Goal: Information Seeking & Learning: Learn about a topic

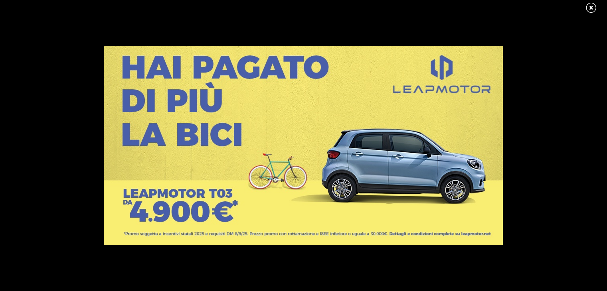
click at [589, 7] on link at bounding box center [595, 8] width 20 height 12
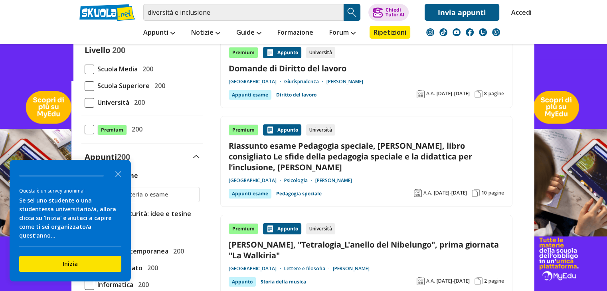
scroll to position [89, 0]
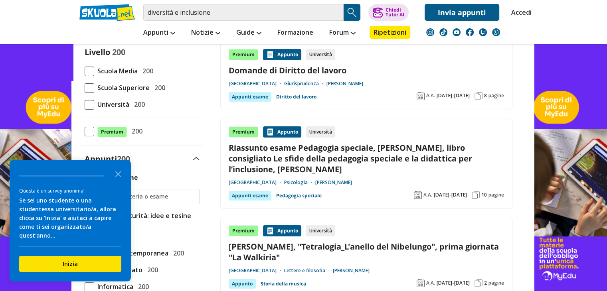
click at [89, 103] on span at bounding box center [90, 105] width 10 height 10
click at [85, 105] on input "Università 200" at bounding box center [85, 105] width 0 height 0
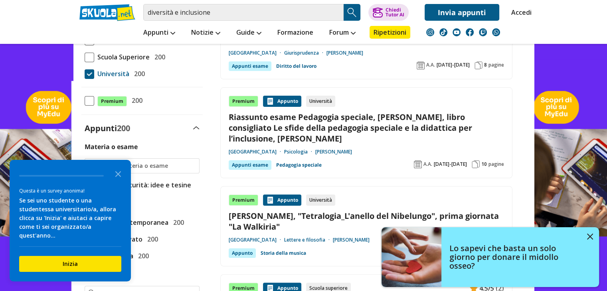
scroll to position [130, 0]
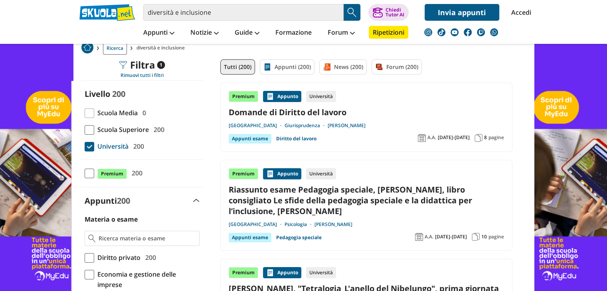
scroll to position [52, 0]
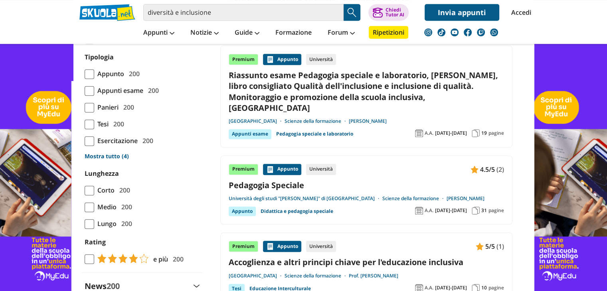
scroll to position [661, 0]
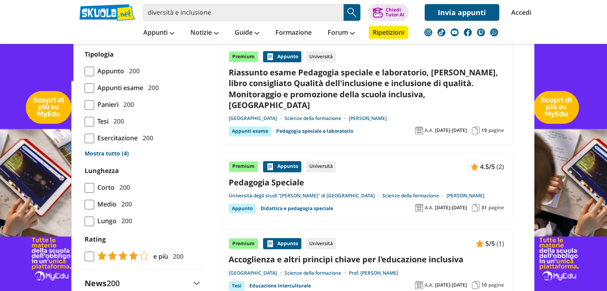
click at [115, 158] on link "Mostra tutto (4)" at bounding box center [142, 154] width 115 height 8
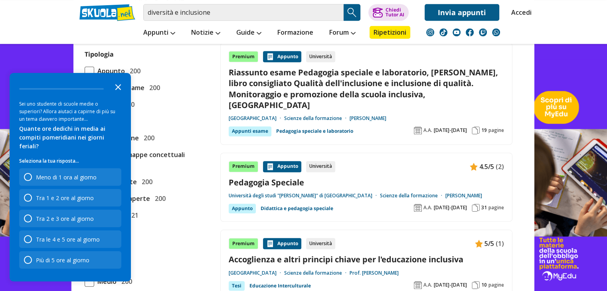
click at [121, 95] on icon "Close the survey" at bounding box center [118, 87] width 16 height 16
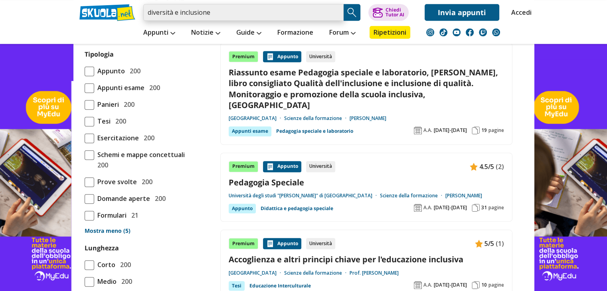
click at [216, 14] on input "diversità e inclusione" at bounding box center [243, 12] width 200 height 17
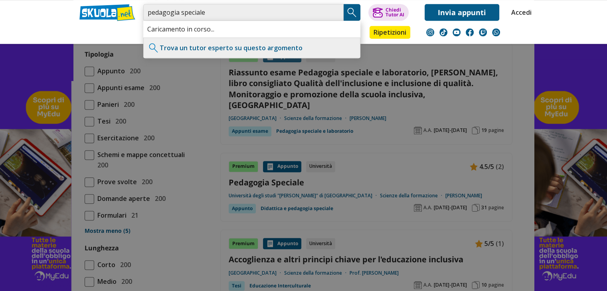
type input "pedagogia speciale"
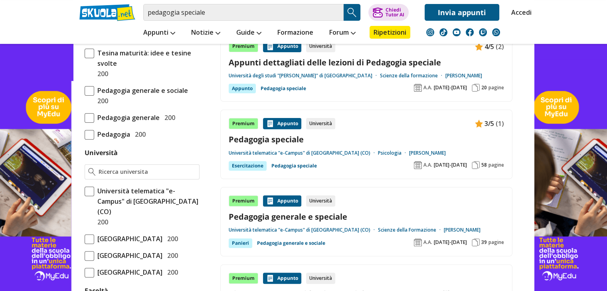
scroll to position [259, 0]
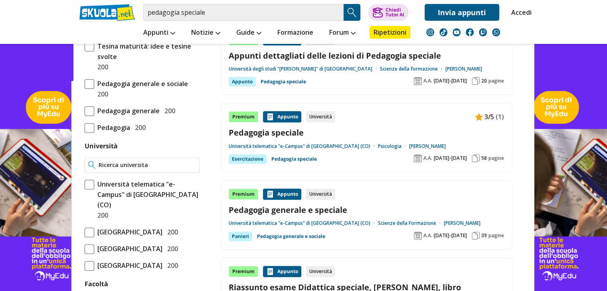
click at [179, 162] on input "Università" at bounding box center [147, 165] width 97 height 8
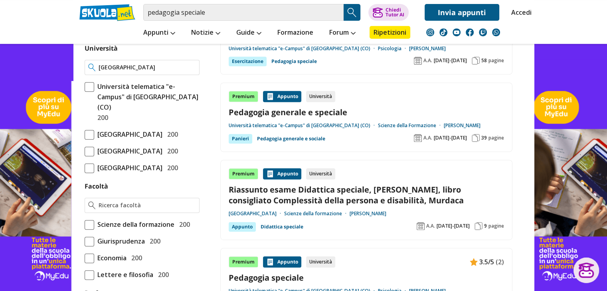
scroll to position [361, 0]
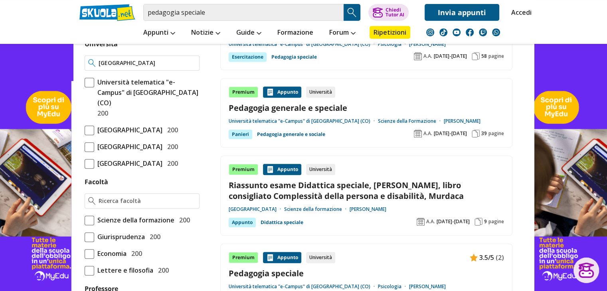
drag, startPoint x: 165, startPoint y: 62, endPoint x: 83, endPoint y: 61, distance: 81.5
click at [83, 61] on div "Materia o esame Tesina maturità: idee e tesine svolte 200 Pedagogia generale e …" at bounding box center [141, 252] width 121 height 703
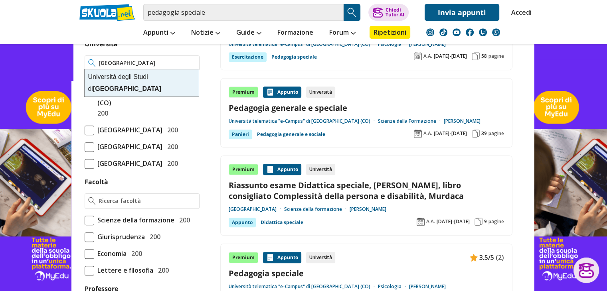
click at [141, 77] on div "Università degli Studi di Salerno" at bounding box center [142, 82] width 114 height 27
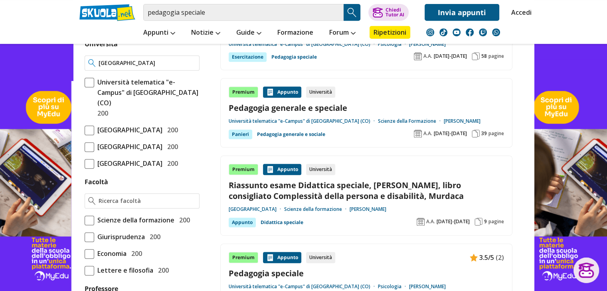
type input "[GEOGRAPHIC_DATA]"
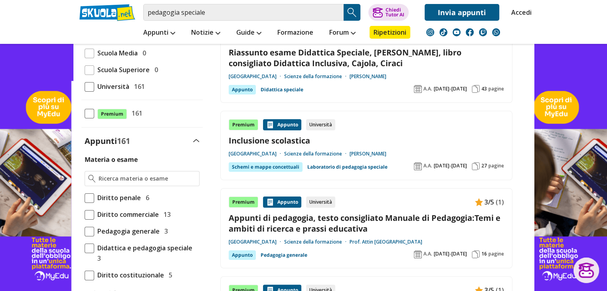
scroll to position [109, 0]
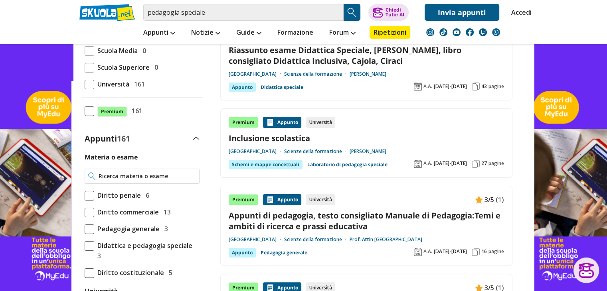
click at [149, 173] on input "Materia o esame" at bounding box center [147, 176] width 97 height 8
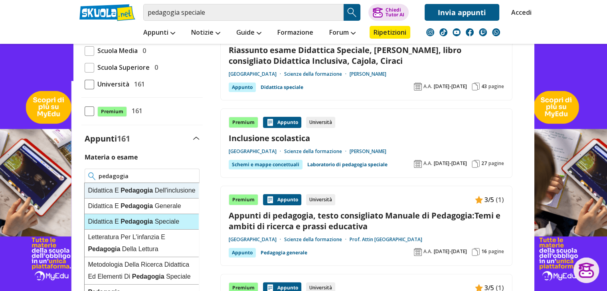
click at [138, 225] on strong "Pedagogia" at bounding box center [137, 221] width 32 height 7
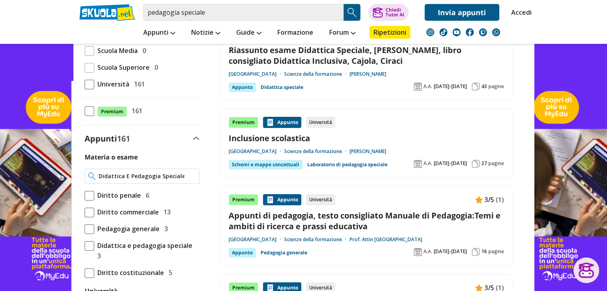
type input "Didattica E Pedagogia Speciale"
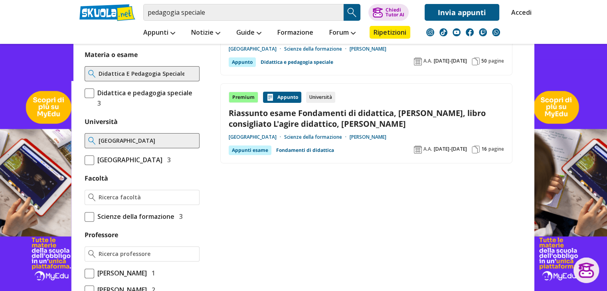
scroll to position [215, 0]
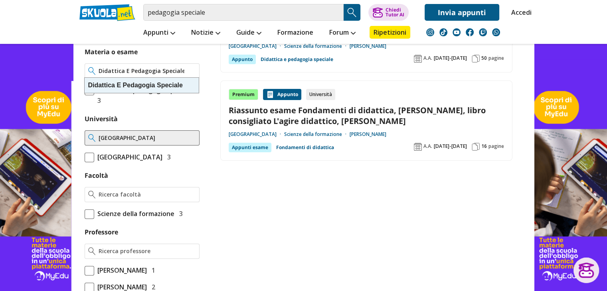
click at [157, 69] on input "Didattica E Pedagogia Speciale" at bounding box center [147, 71] width 97 height 8
click at [190, 69] on input "Didattica E Pedagogia Speciale" at bounding box center [147, 71] width 97 height 8
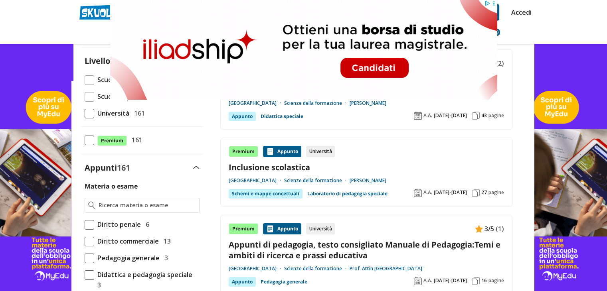
scroll to position [116, 0]
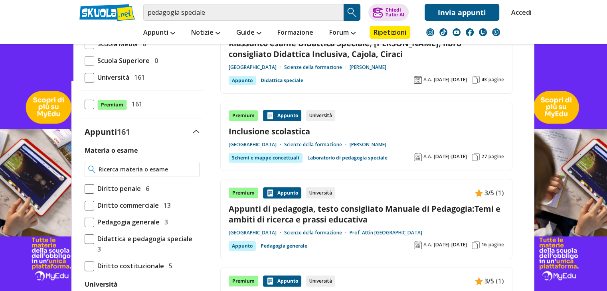
click at [179, 173] on div at bounding box center [142, 169] width 115 height 15
click at [170, 168] on input "Materia o esame" at bounding box center [147, 170] width 97 height 8
type input "Attività In Psicologia Clinica Della Salute"
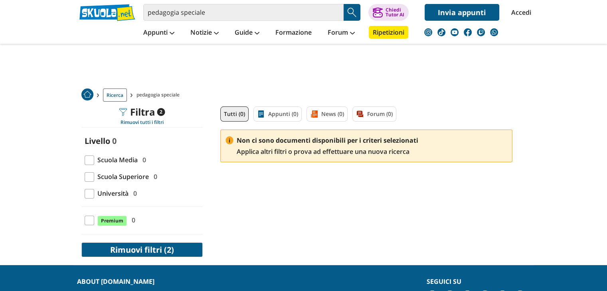
click at [161, 246] on button "Rimuovi filtri (2)" at bounding box center [141, 250] width 121 height 15
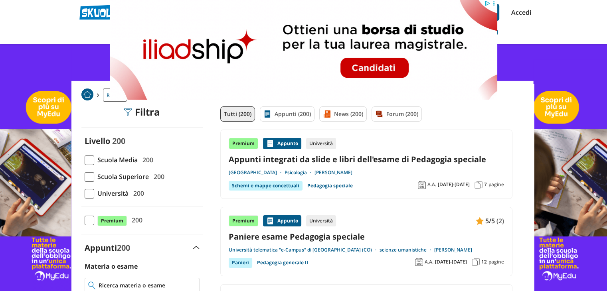
click at [137, 282] on input "Materia o esame" at bounding box center [147, 286] width 97 height 8
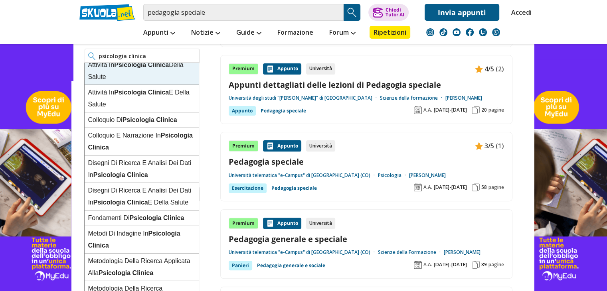
scroll to position [6, 0]
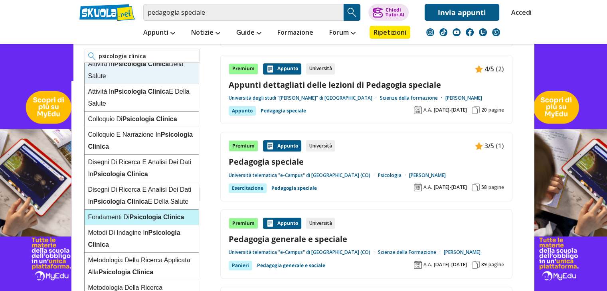
click at [166, 214] on strong "Clinica" at bounding box center [173, 217] width 21 height 7
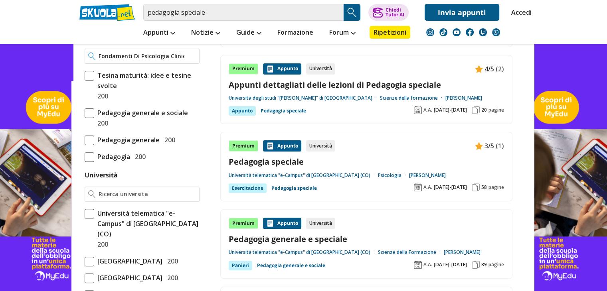
type input "Fondamenti Di Psicologia Clinica"
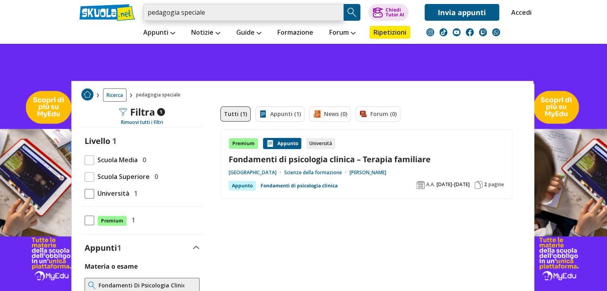
click at [196, 19] on input "pedagogia speciale" at bounding box center [243, 12] width 200 height 17
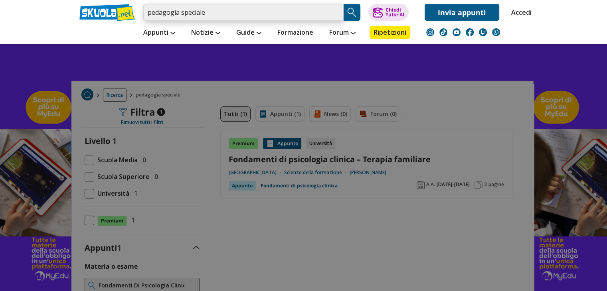
click at [339, 13] on input "pedagogia speciale" at bounding box center [243, 12] width 200 height 17
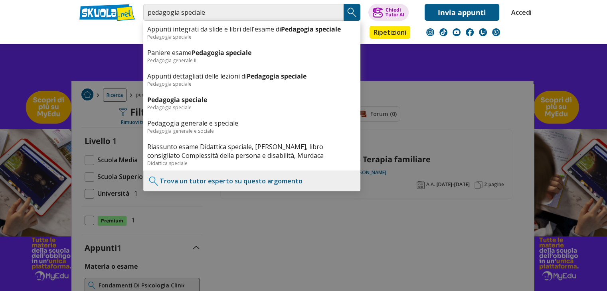
click at [380, 50] on div at bounding box center [303, 145] width 607 height 291
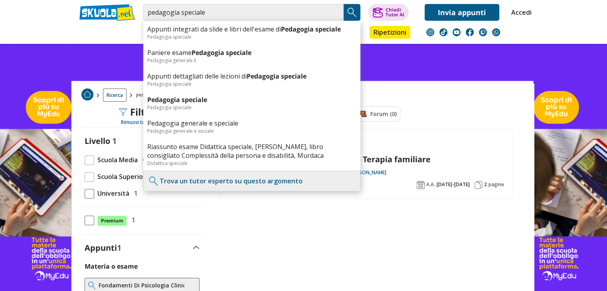
click at [109, 50] on link at bounding box center [303, 167] width 607 height 335
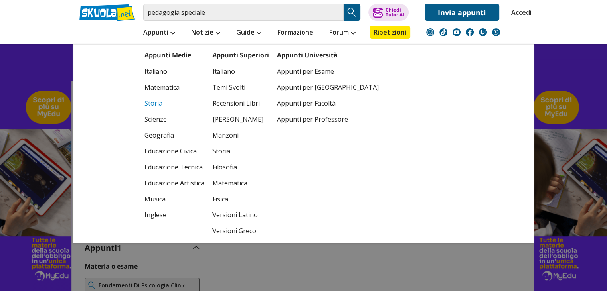
click at [160, 104] on link "Storia" at bounding box center [175, 103] width 60 height 16
